Goal: Check status

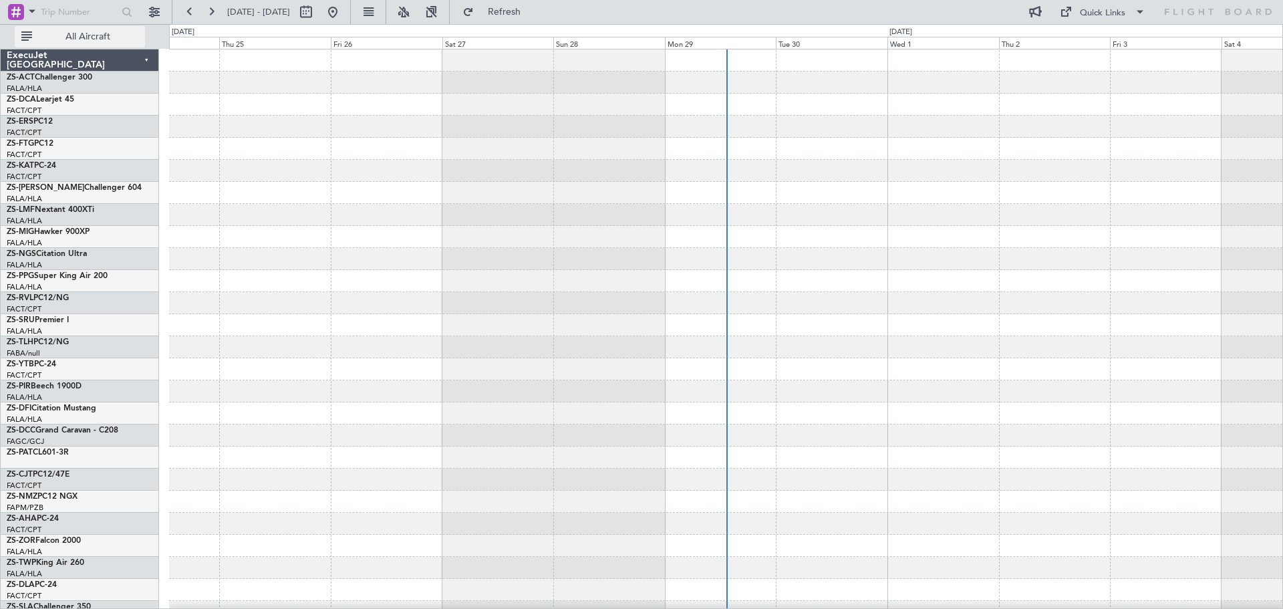
click at [89, 37] on span "All Aircraft" at bounding box center [88, 36] width 106 height 9
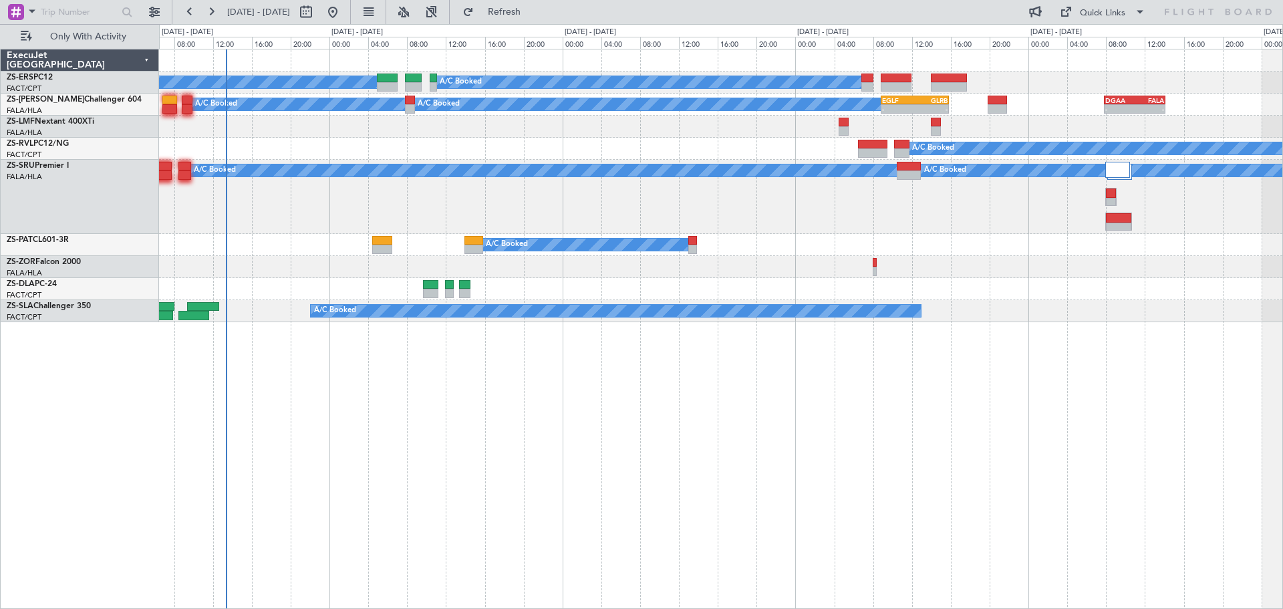
click at [584, 441] on div "A/C Booked A/C Booked A/C Booked A/C Booked A/C Booked A/C Booked - - EGLF 08:5…" at bounding box center [721, 329] width 1124 height 560
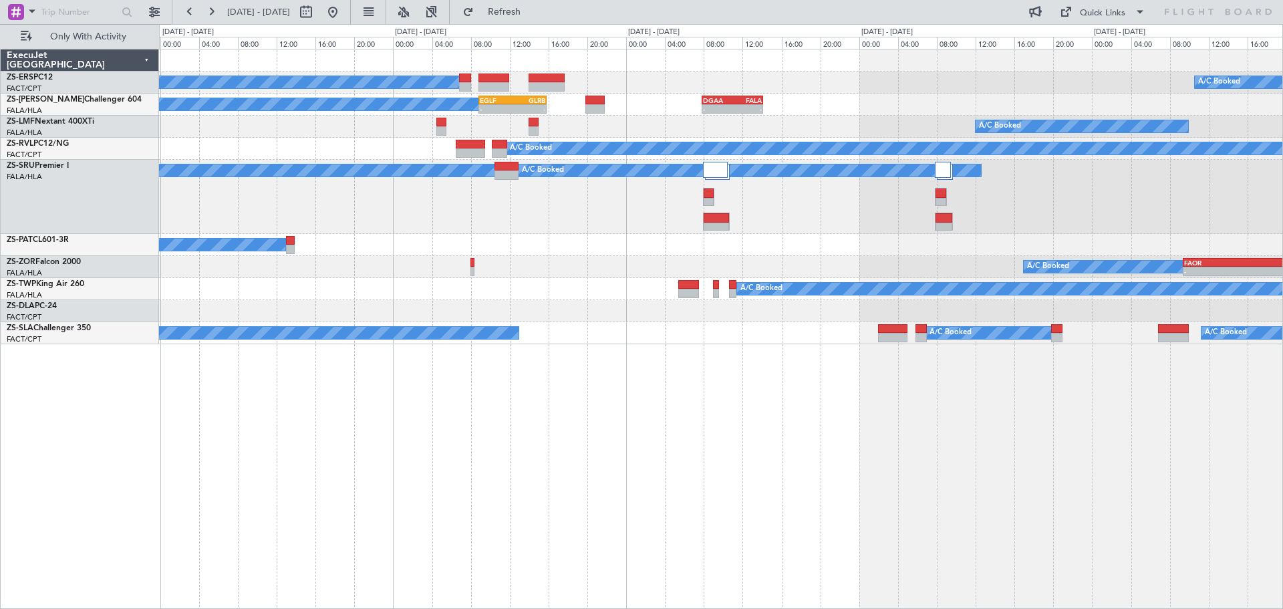
click at [808, 455] on div "A/C Booked A/C Booked A/C Booked A/C Booked A/C Booked A/C Booked - - EGLF 08:5…" at bounding box center [721, 329] width 1124 height 560
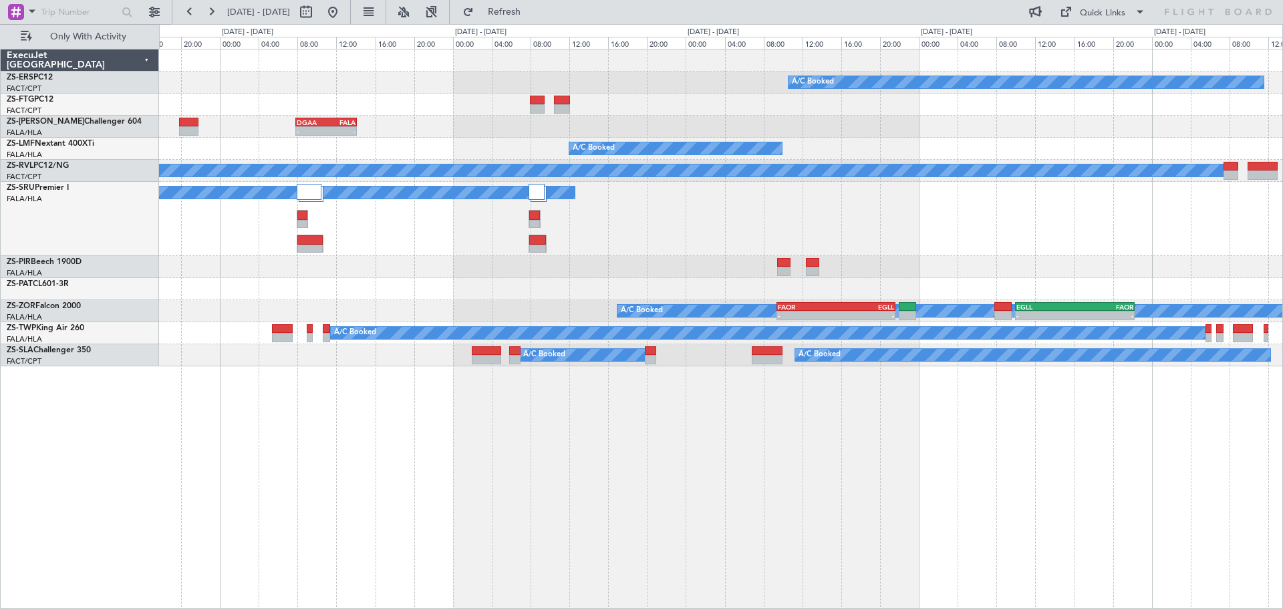
click at [1282, 456] on html "[DATE] - [DATE] Refresh Quick Links Only With Activity A/C Booked A/C Booked A/…" at bounding box center [641, 304] width 1283 height 609
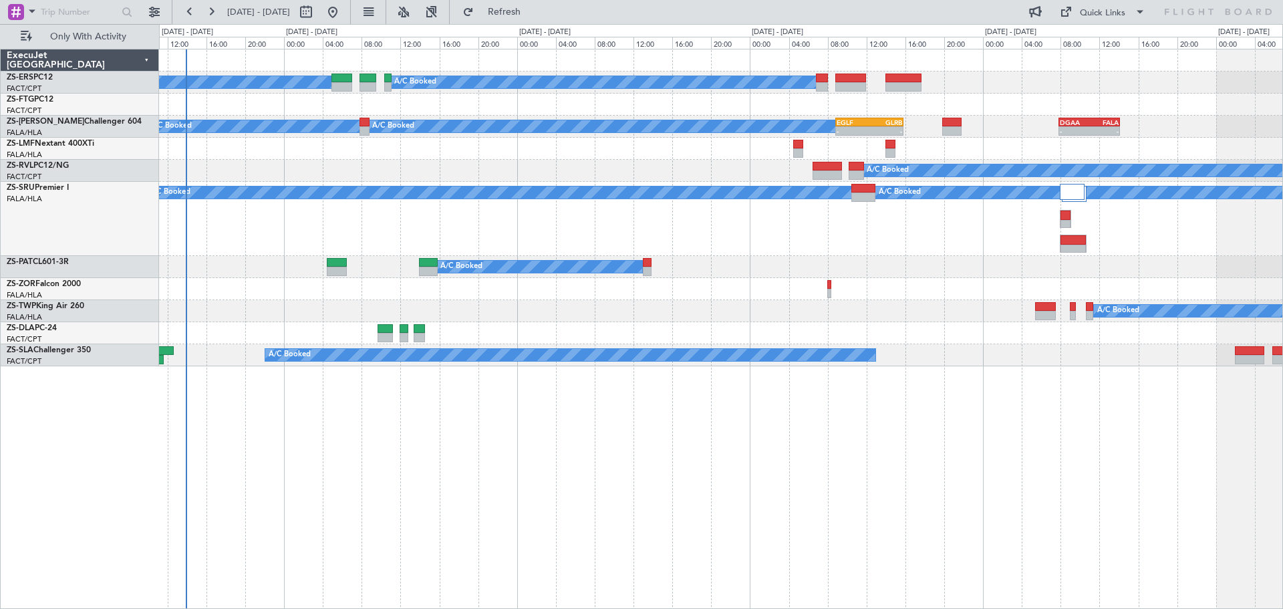
click at [824, 491] on div "A/C Booked A/C Booked A/C Booked A/C Booked A/C Booked - - DGAA 07:50 Z FALA 14…" at bounding box center [721, 329] width 1124 height 560
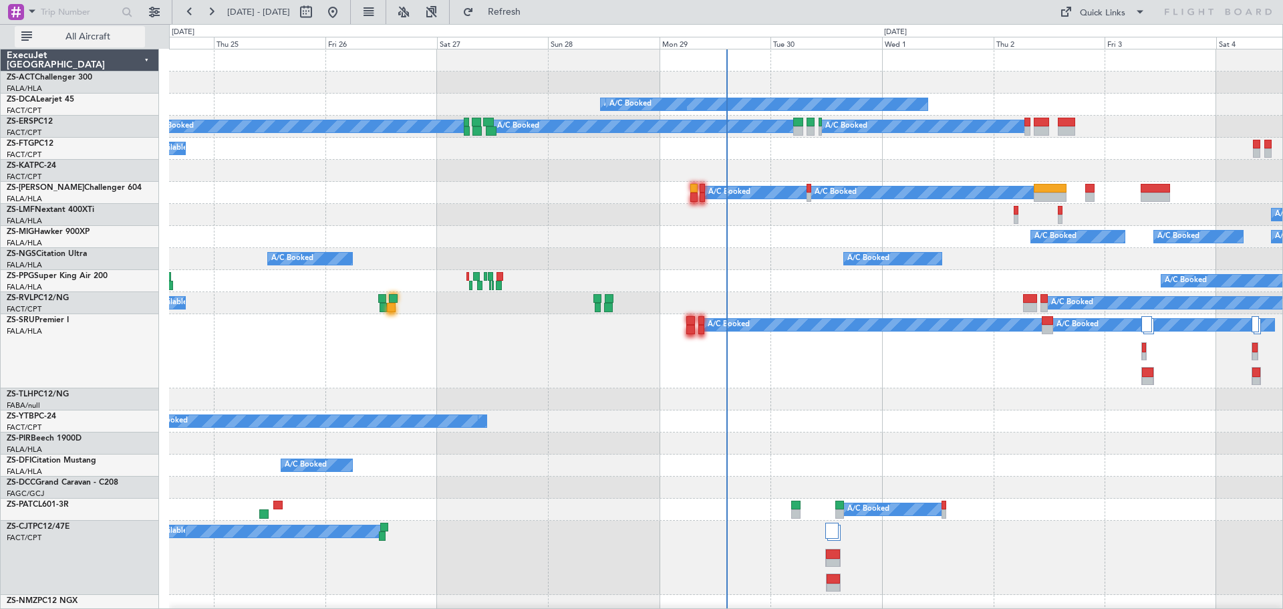
drag, startPoint x: 116, startPoint y: 36, endPoint x: 108, endPoint y: 40, distance: 8.4
click at [116, 36] on span "All Aircraft" at bounding box center [88, 36] width 106 height 9
